Goal: Share content

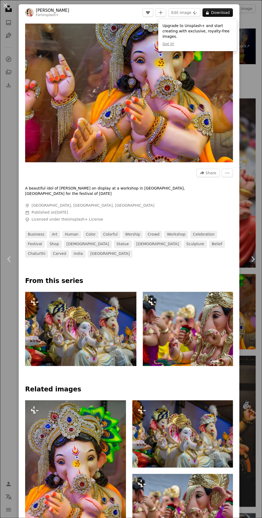
scroll to position [479, 0]
click at [228, 15] on button "A lock Download" at bounding box center [218, 12] width 31 height 9
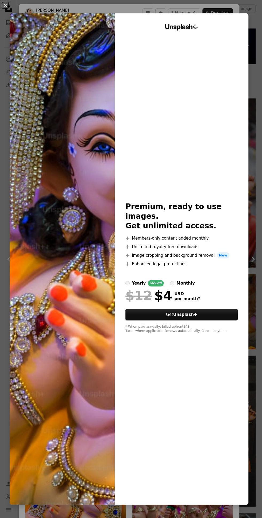
click at [231, 9] on div "An X shape Unsplash+ Premium, ready to use images. Get unlimited access. A plus…" at bounding box center [131, 259] width 262 height 518
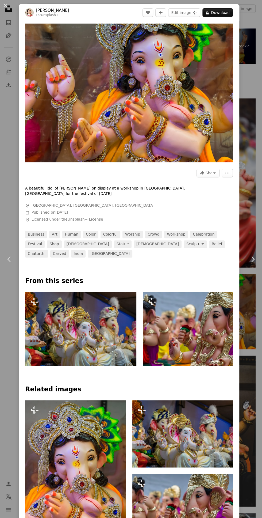
click at [92, 5] on header "[PERSON_NAME] For Unsplash+ A heart A plus sign Edit image Plus sign for Unspla…" at bounding box center [129, 12] width 221 height 17
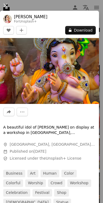
click at [89, 30] on button "A lock Download" at bounding box center [80, 30] width 31 height 9
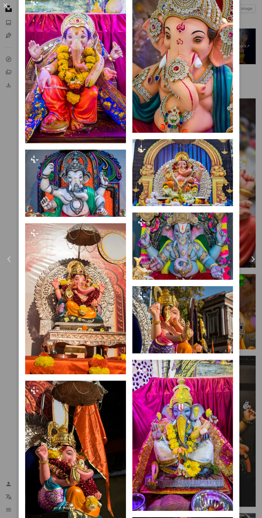
scroll to position [714, 0]
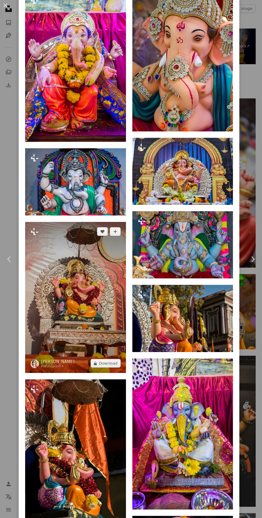
click at [80, 309] on img at bounding box center [75, 297] width 101 height 151
click at [111, 367] on button "A lock Download" at bounding box center [106, 363] width 30 height 9
click at [88, 301] on img at bounding box center [75, 297] width 101 height 151
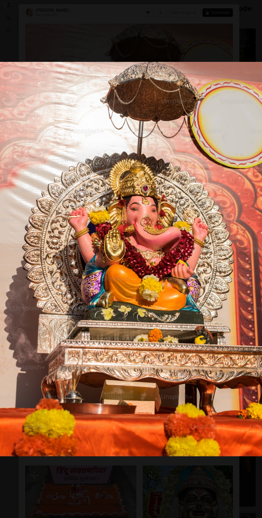
click at [117, 373] on img "Zoom out on this image" at bounding box center [131, 259] width 263 height 395
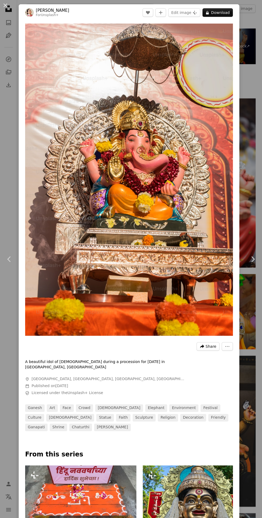
click at [210, 350] on button "A forward-right arrow Share" at bounding box center [208, 346] width 23 height 9
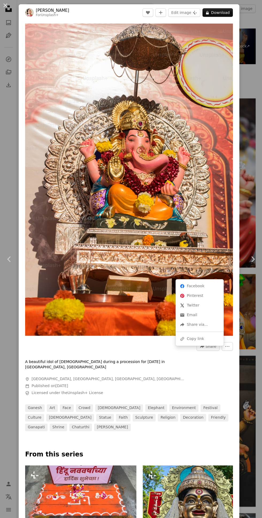
click at [198, 327] on div "A forward-right arrow Share via..." at bounding box center [200, 325] width 44 height 10
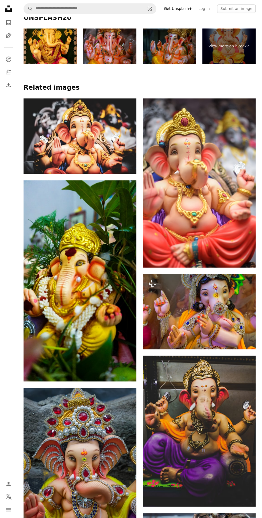
scroll to position [298, 0]
